Goal: Task Accomplishment & Management: Manage account settings

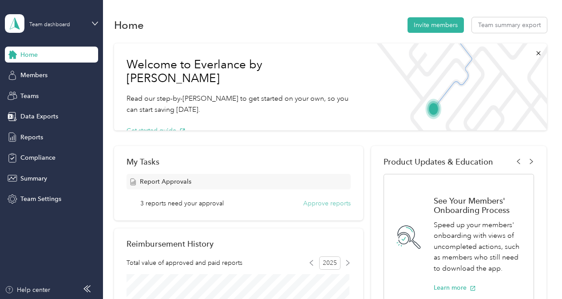
click at [312, 204] on button "Approve reports" at bounding box center [327, 203] width 48 height 9
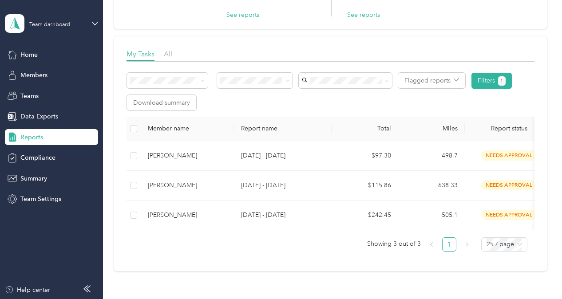
scroll to position [98, 0]
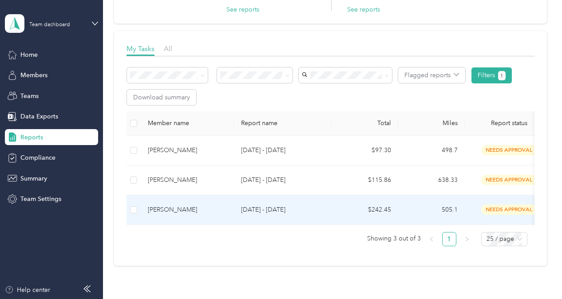
click at [493, 203] on td "needs approval" at bounding box center [509, 210] width 89 height 30
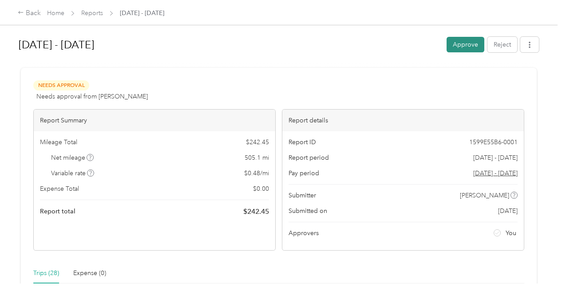
click at [454, 49] on button "Approve" at bounding box center [466, 45] width 38 height 16
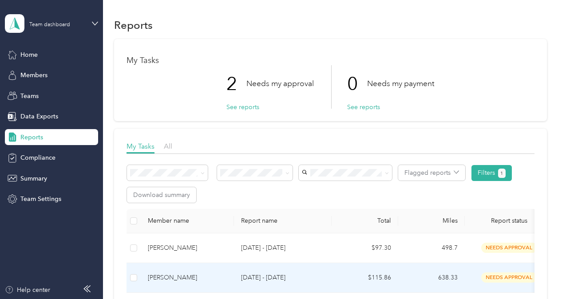
click at [252, 274] on p "[DATE] - [DATE]" at bounding box center [282, 278] width 83 height 10
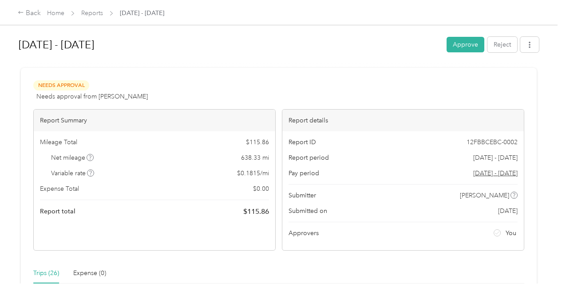
click at [53, 270] on div "Trips (26)" at bounding box center [46, 274] width 26 height 10
click at [450, 48] on button "Approve" at bounding box center [466, 45] width 38 height 16
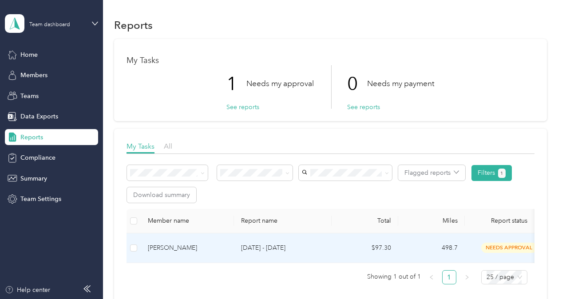
click at [258, 246] on p "[DATE] - [DATE]" at bounding box center [282, 248] width 83 height 10
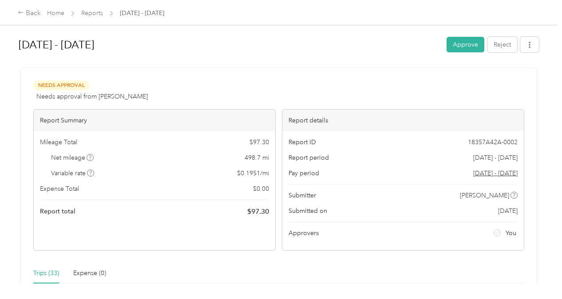
click at [37, 273] on div "Trips (33)" at bounding box center [46, 274] width 26 height 10
click at [527, 42] on span "button" at bounding box center [530, 45] width 6 height 8
click at [519, 78] on div "Download" at bounding box center [504, 76] width 53 height 9
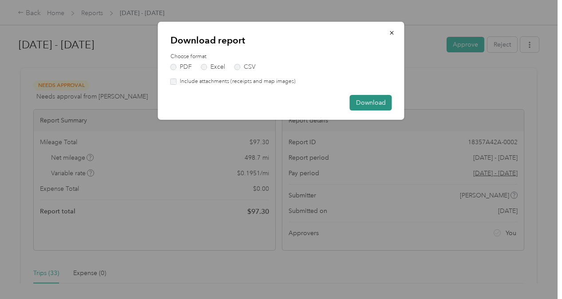
click at [382, 99] on button "Download" at bounding box center [371, 103] width 42 height 16
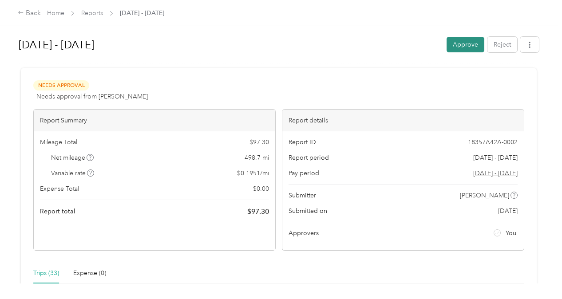
click at [447, 47] on button "Approve" at bounding box center [466, 45] width 38 height 16
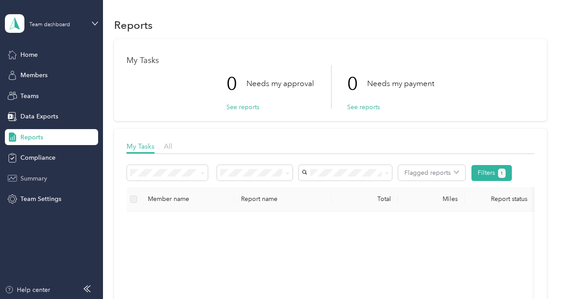
click at [48, 182] on div "Summary" at bounding box center [51, 179] width 93 height 16
